Goal: Task Accomplishment & Management: Manage account settings

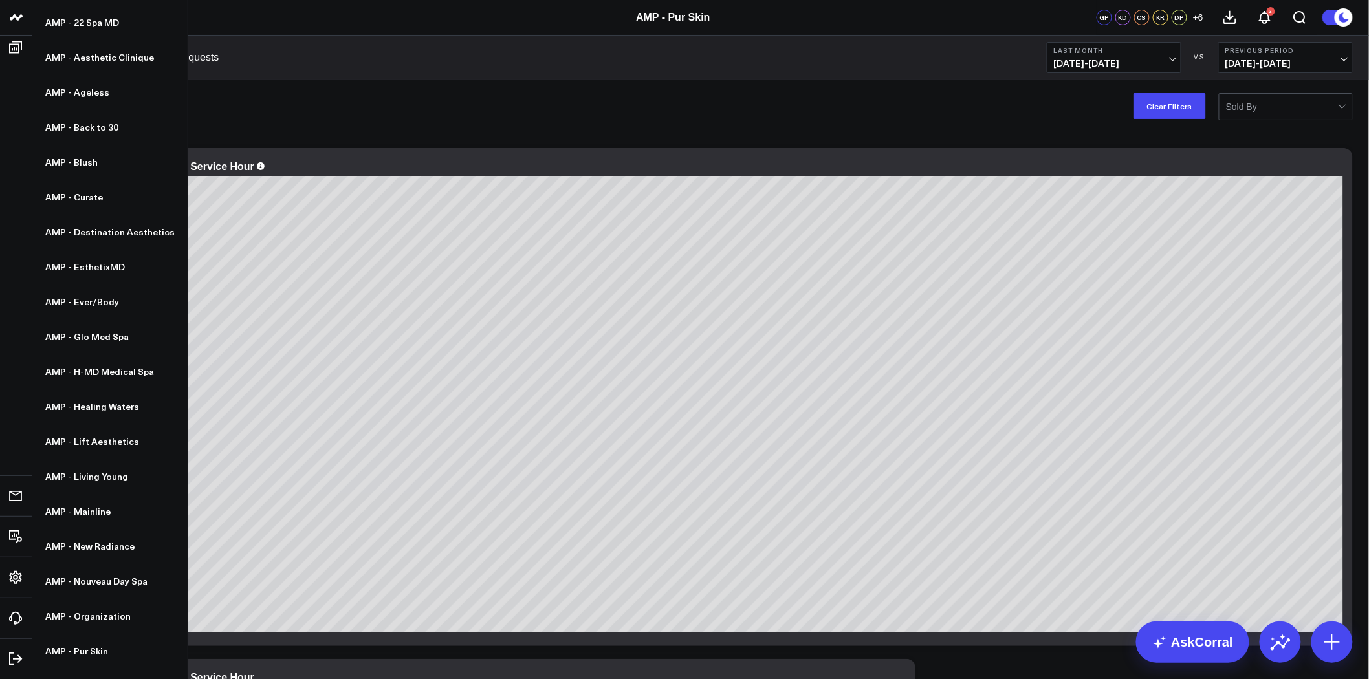
scroll to position [120, 0]
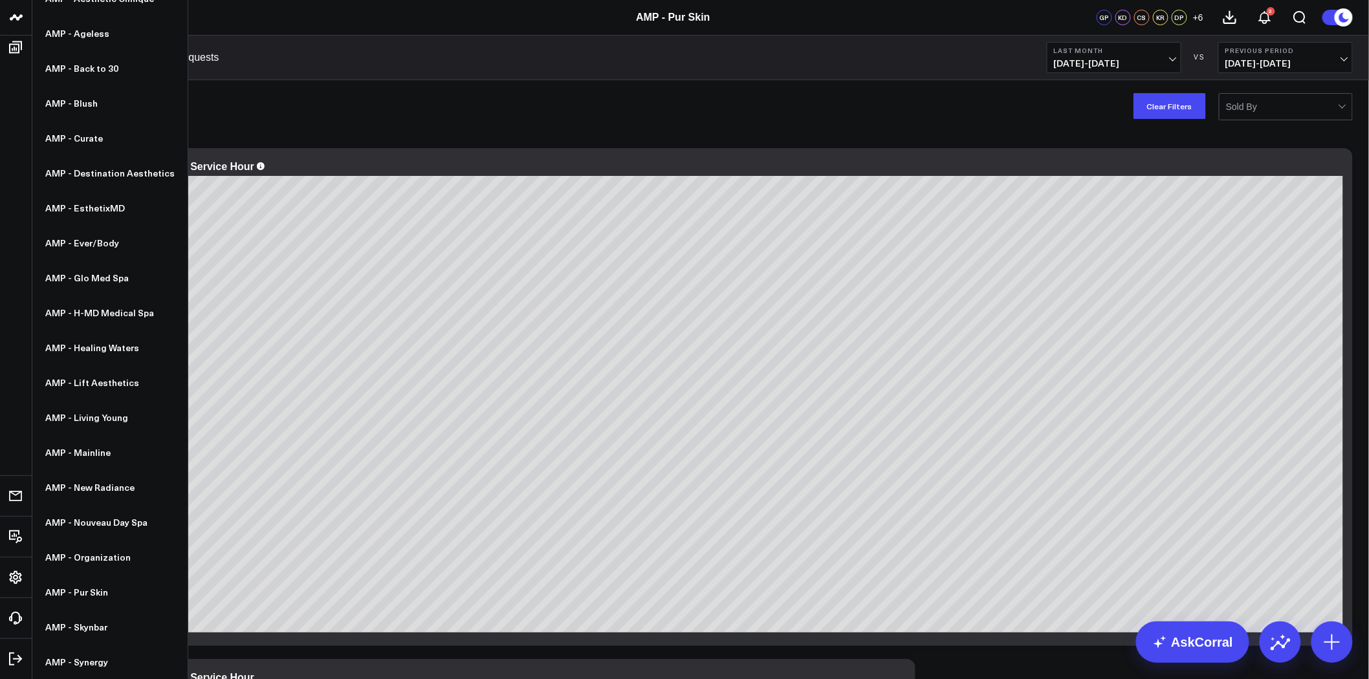
click at [107, 557] on link "AMP - Organization" at bounding box center [109, 557] width 155 height 35
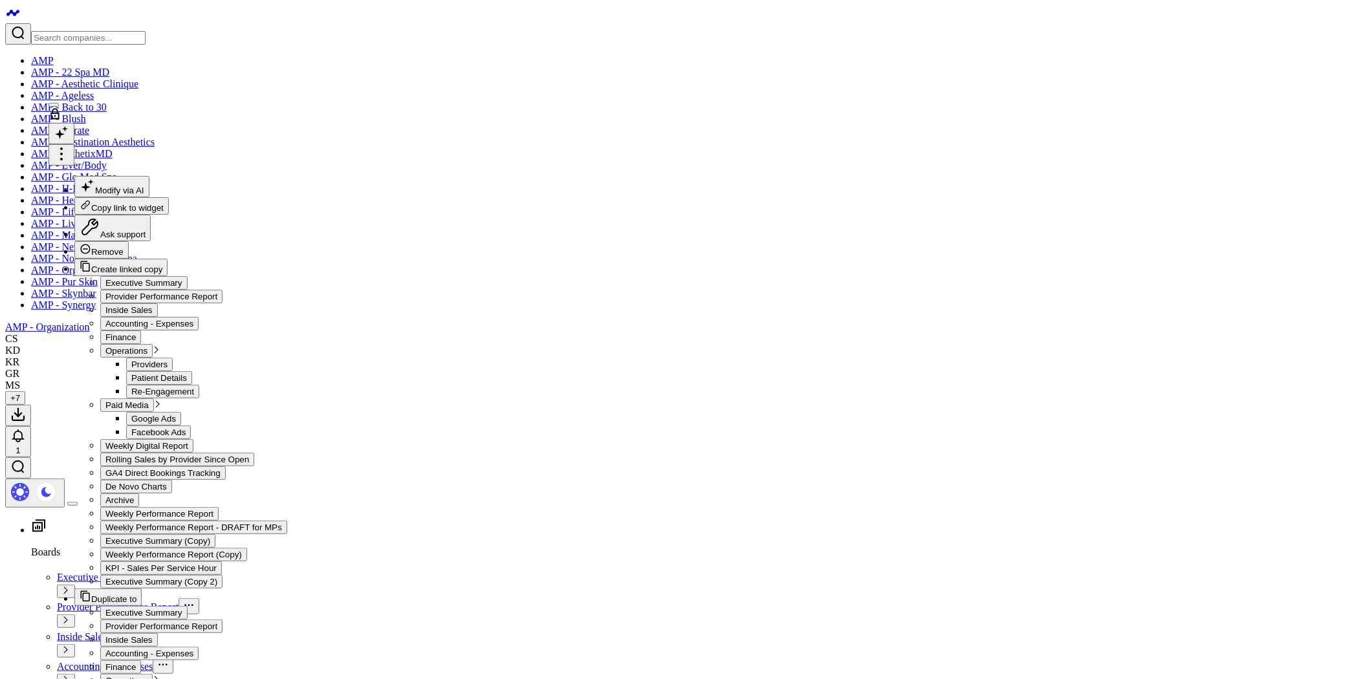
checkbox input "false"
